Goal: Task Accomplishment & Management: Use online tool/utility

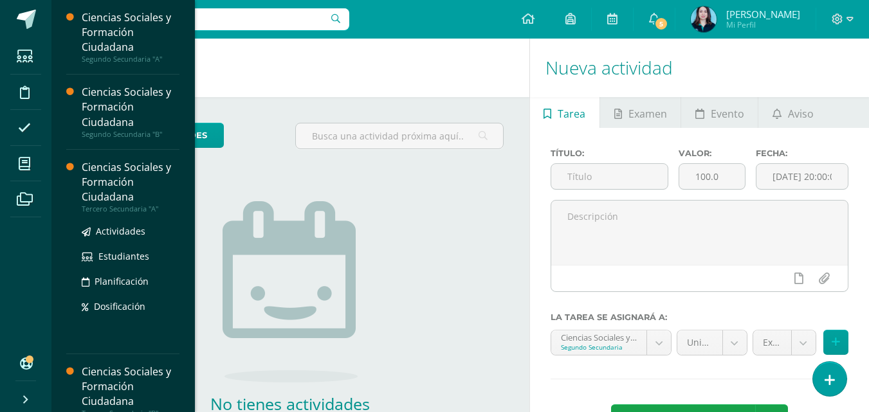
click at [110, 205] on div "Tercero Secundaria "A"" at bounding box center [131, 209] width 98 height 9
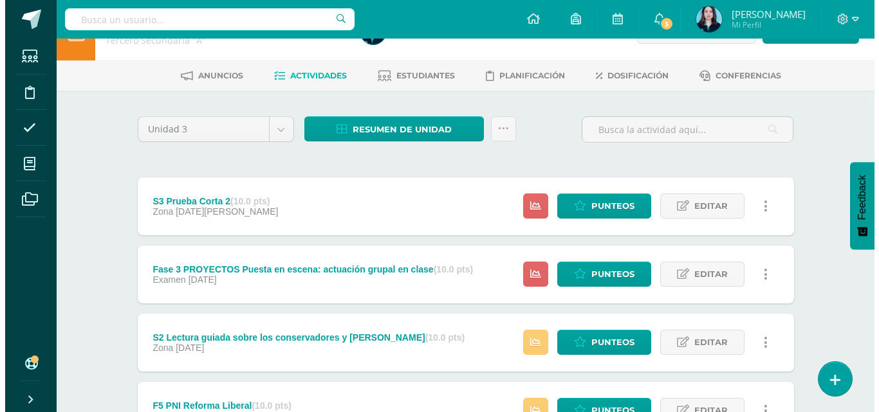
scroll to position [18, 0]
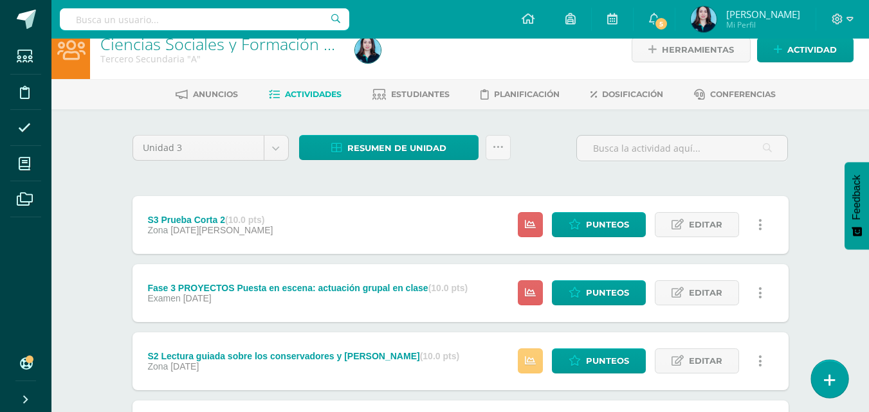
click at [832, 374] on icon at bounding box center [830, 380] width 12 height 15
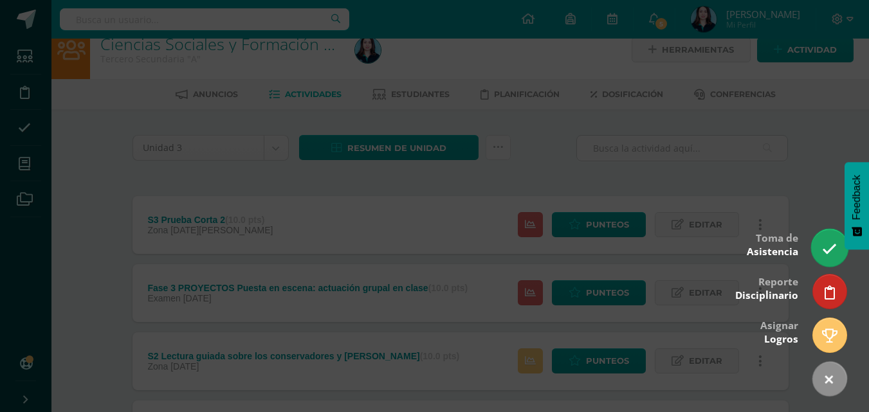
click at [827, 254] on icon at bounding box center [829, 249] width 15 height 15
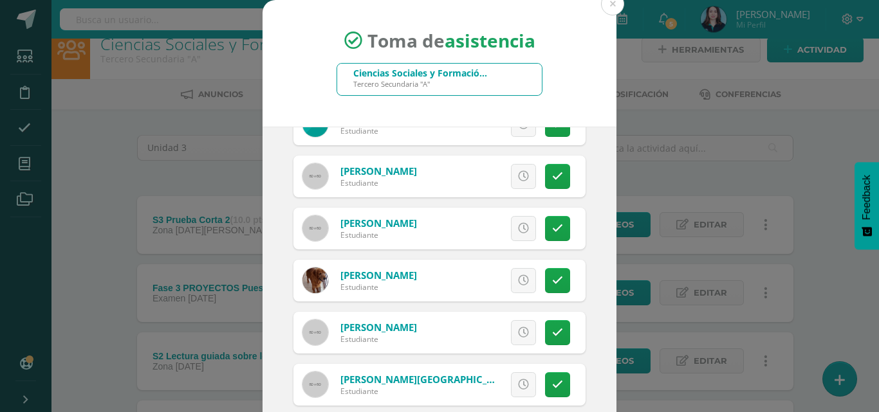
scroll to position [989, 0]
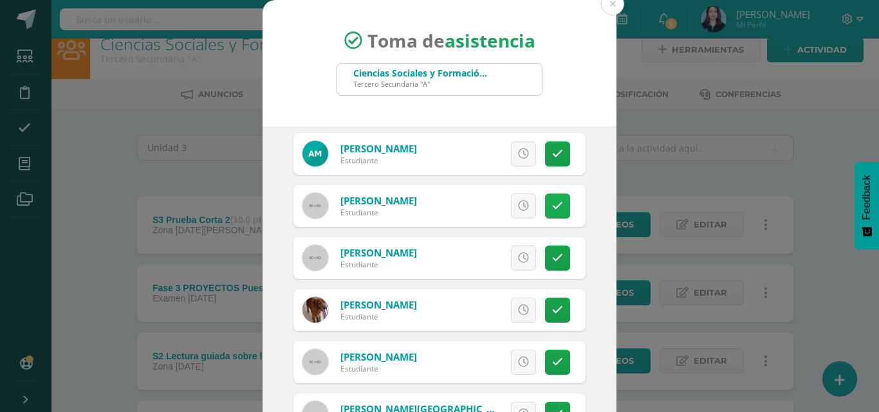
click at [552, 201] on icon at bounding box center [557, 206] width 11 height 11
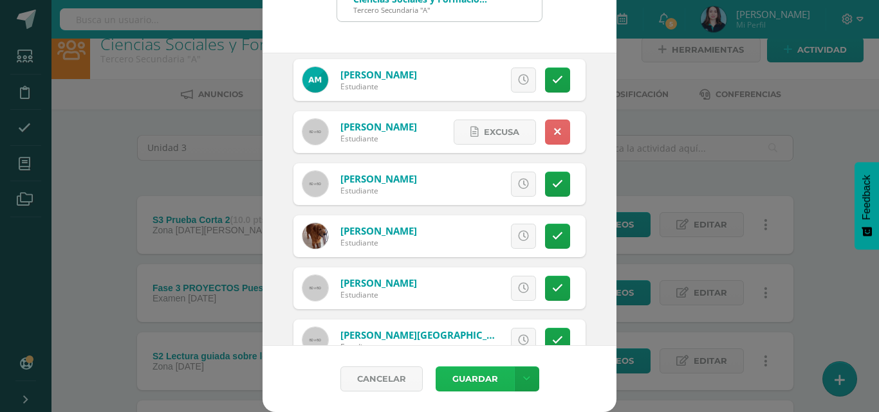
click at [477, 383] on button "Guardar" at bounding box center [474, 379] width 78 height 25
